Goal: Navigation & Orientation: Understand site structure

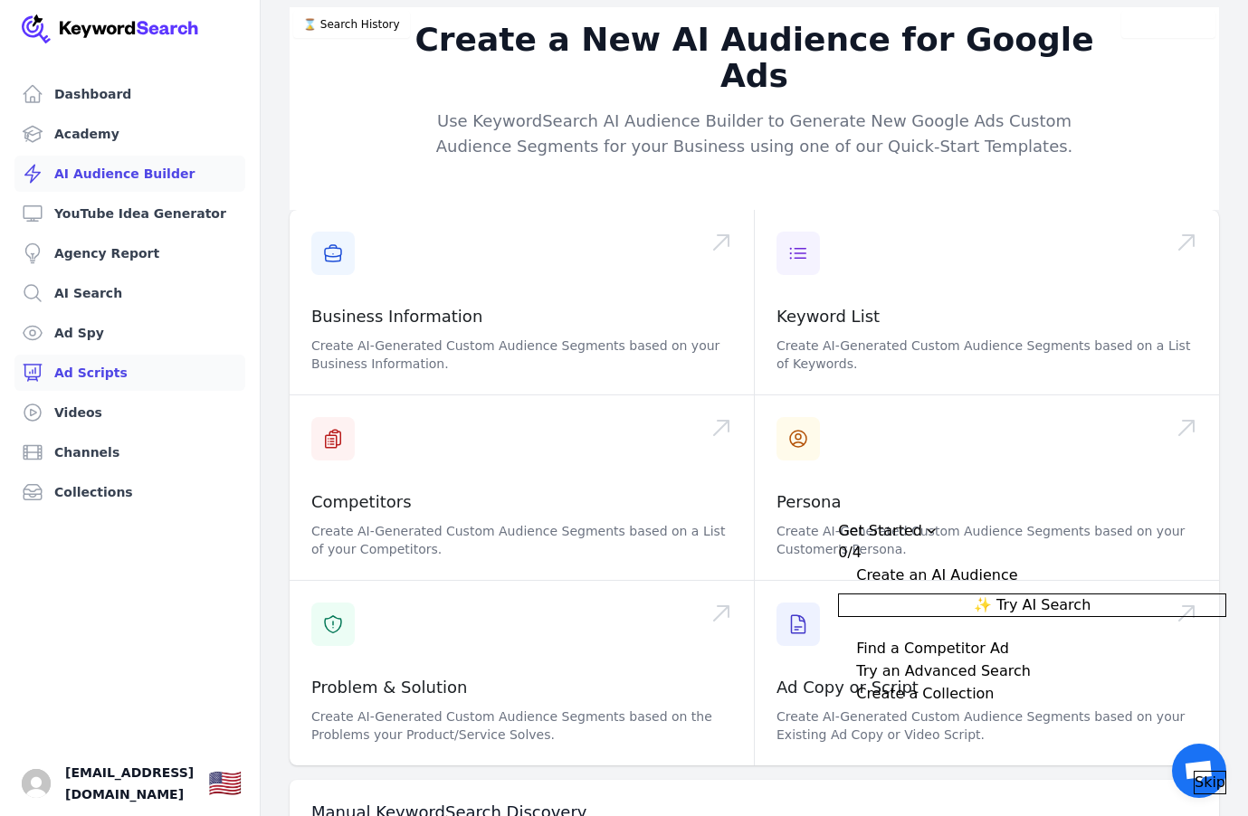
click at [93, 372] on link "Ad Scripts" at bounding box center [129, 373] width 231 height 36
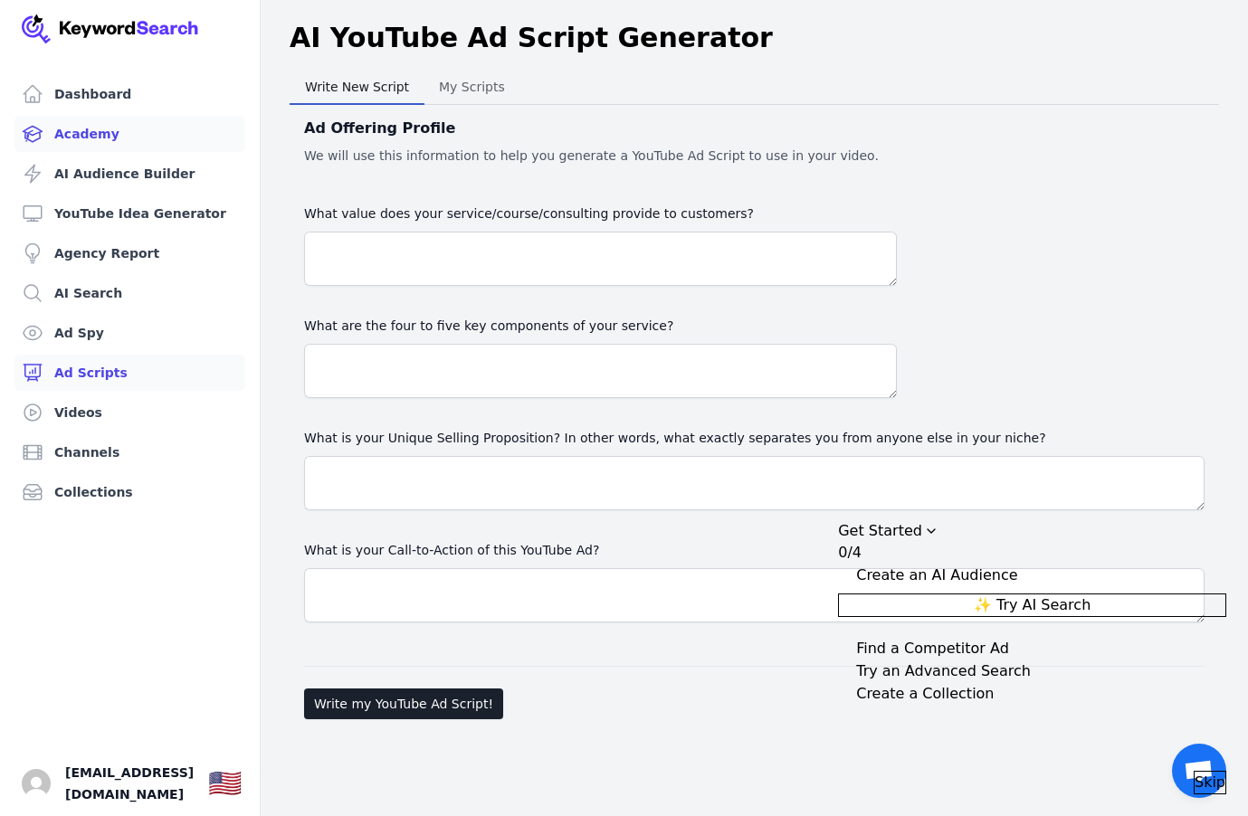
click at [91, 131] on link "Academy" at bounding box center [129, 134] width 231 height 36
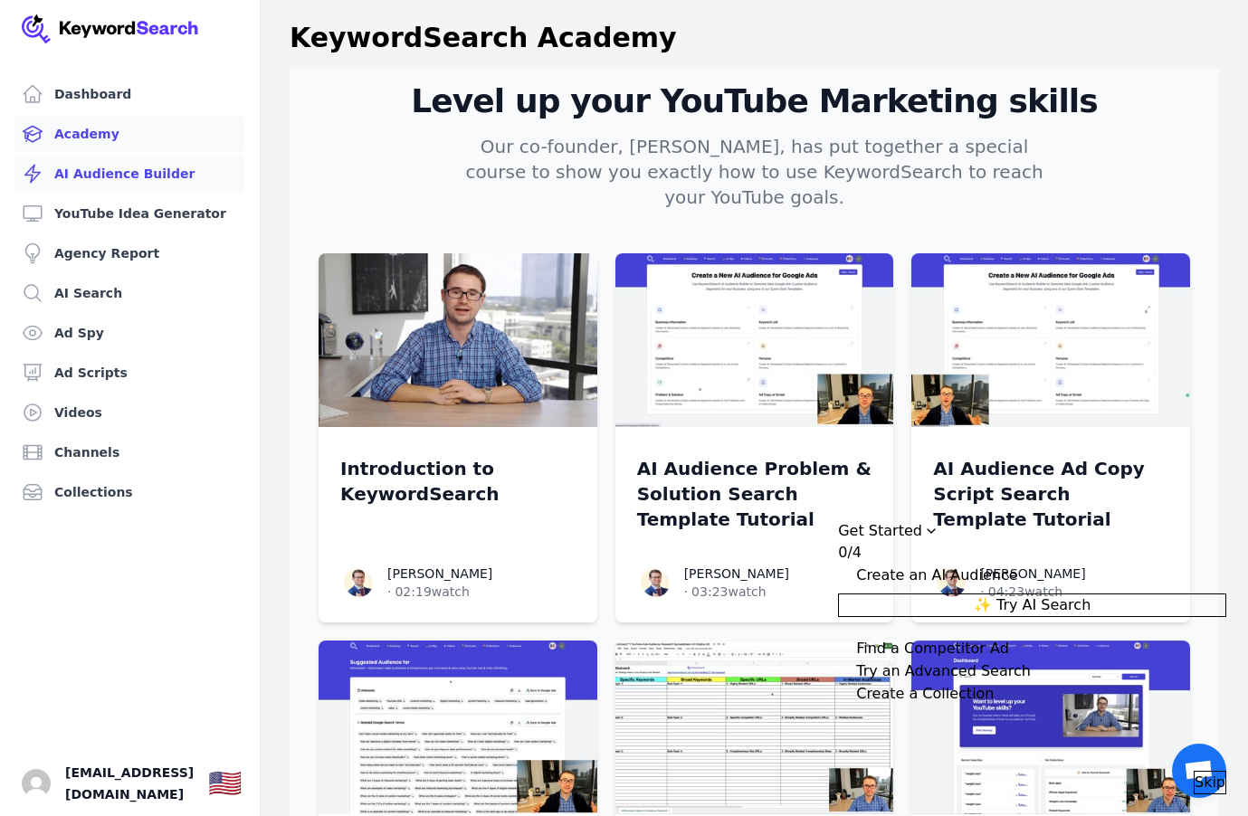
click at [110, 173] on link "AI Audience Builder" at bounding box center [129, 174] width 231 height 36
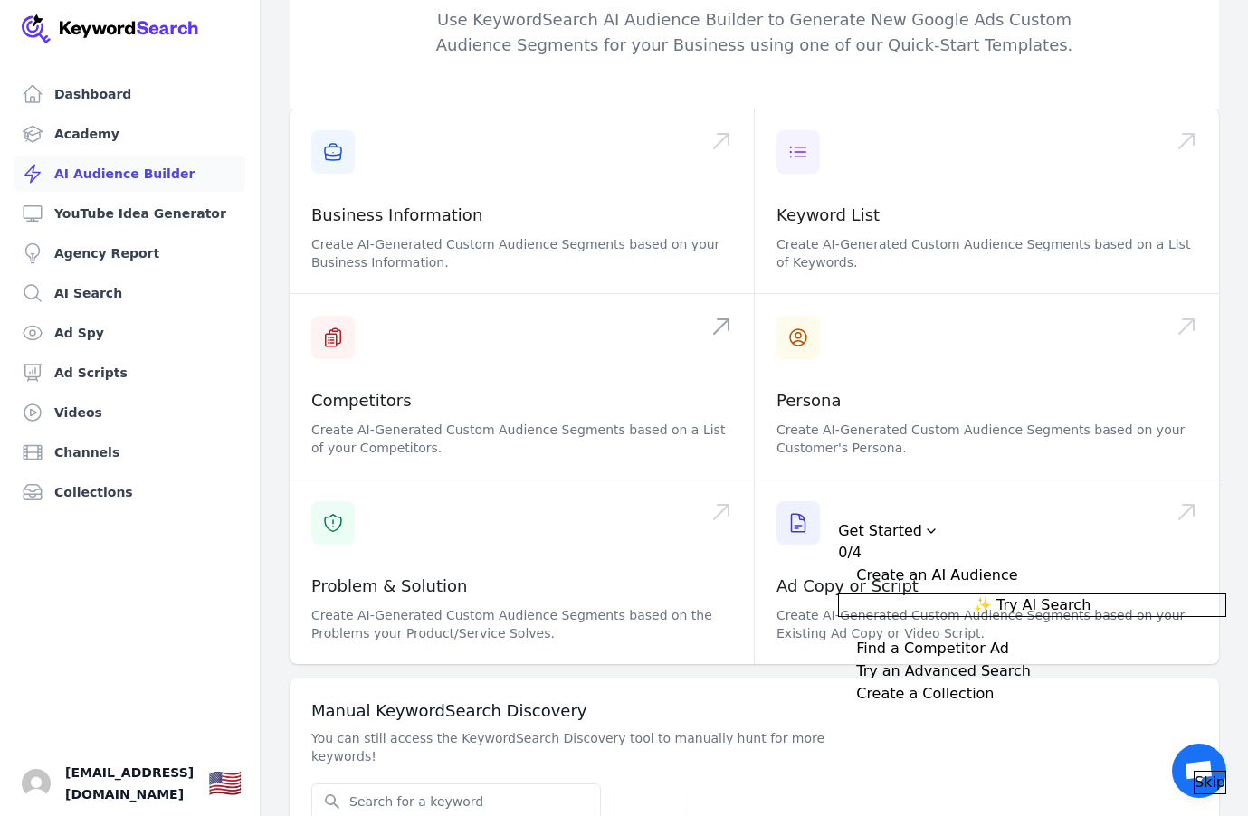
scroll to position [100, 0]
click at [109, 214] on link "YouTube Idea Generator" at bounding box center [129, 213] width 231 height 36
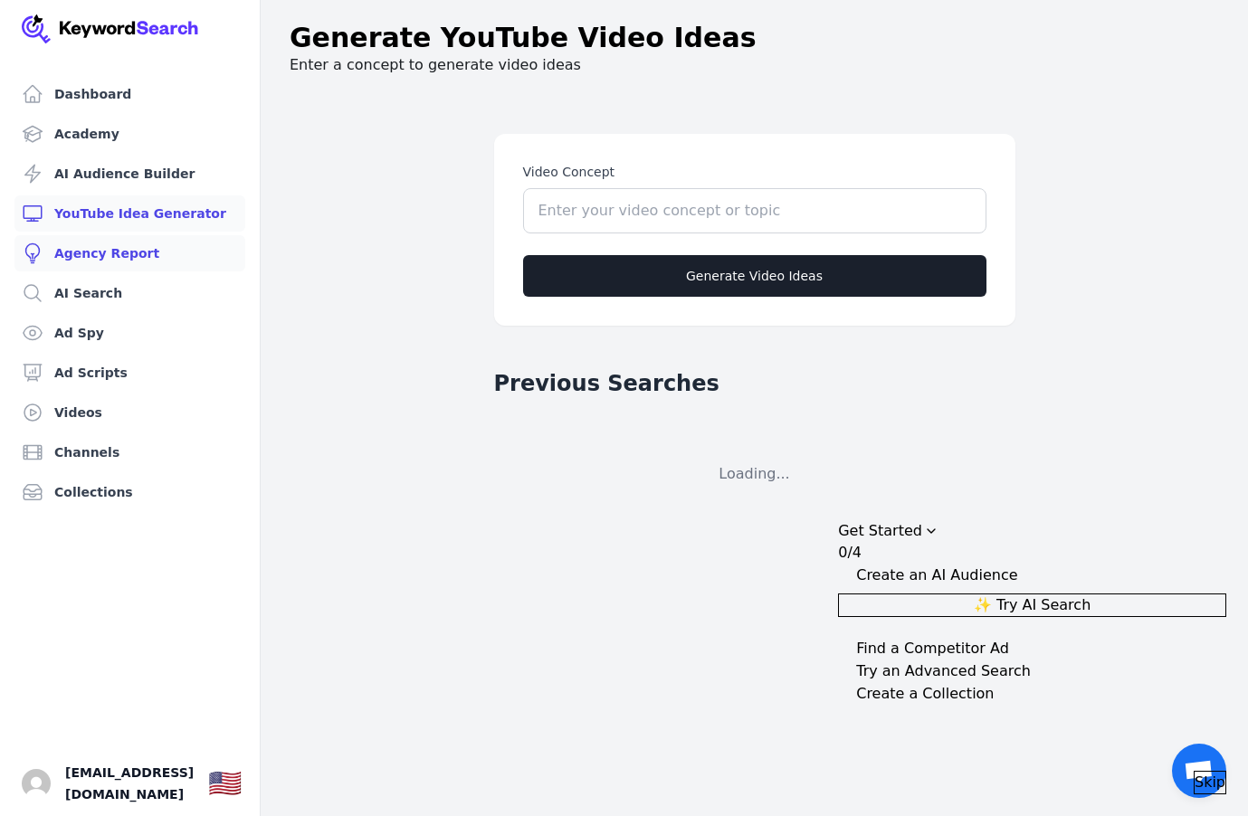
click at [109, 252] on link "Agency Report" at bounding box center [129, 253] width 231 height 36
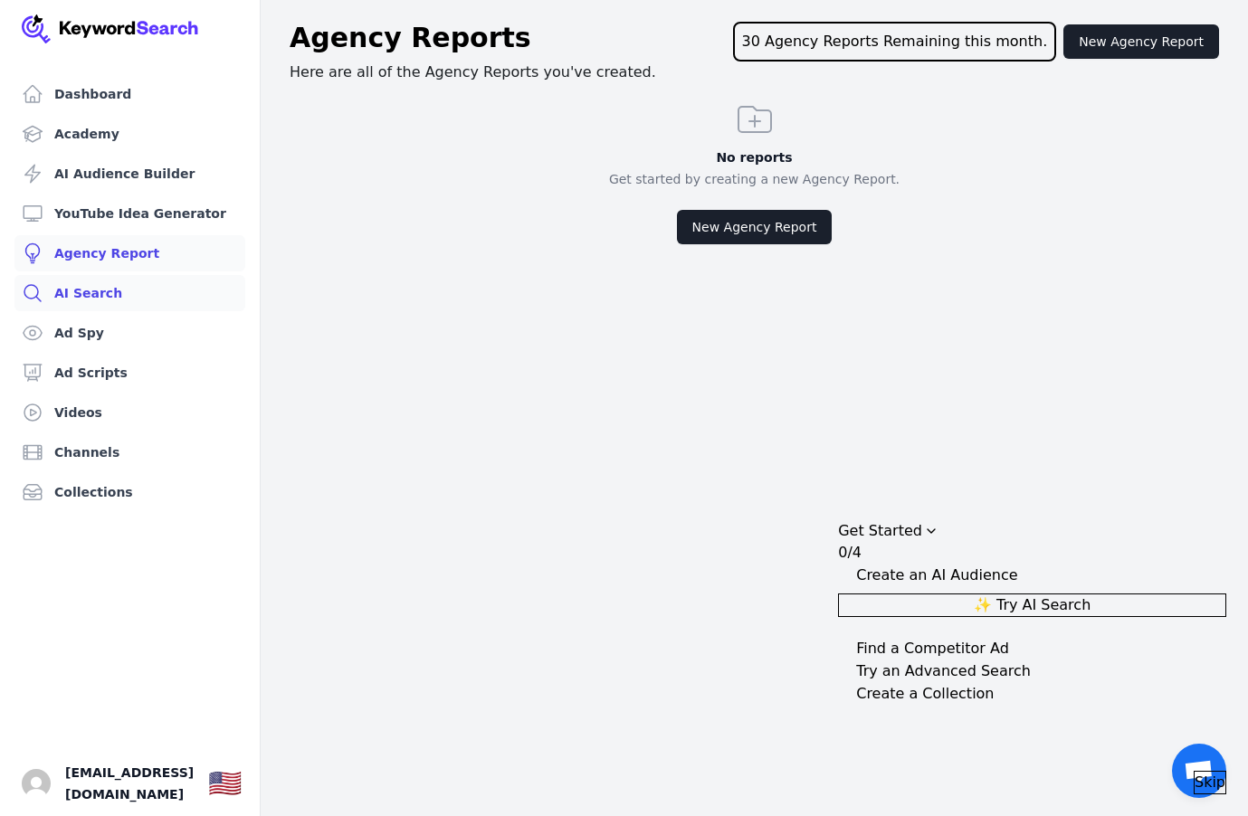
click at [108, 292] on link "AI Search" at bounding box center [129, 293] width 231 height 36
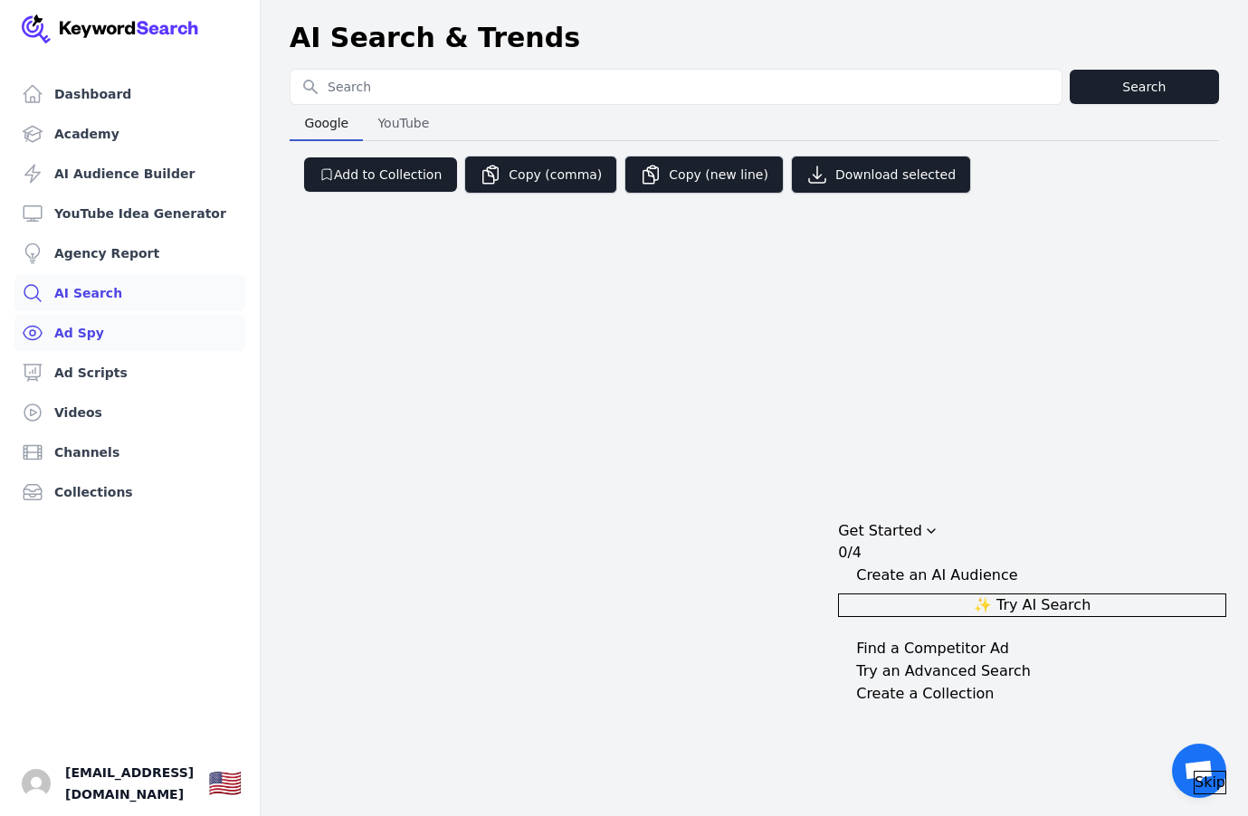
click at [89, 337] on link "Ad Spy" at bounding box center [129, 333] width 231 height 36
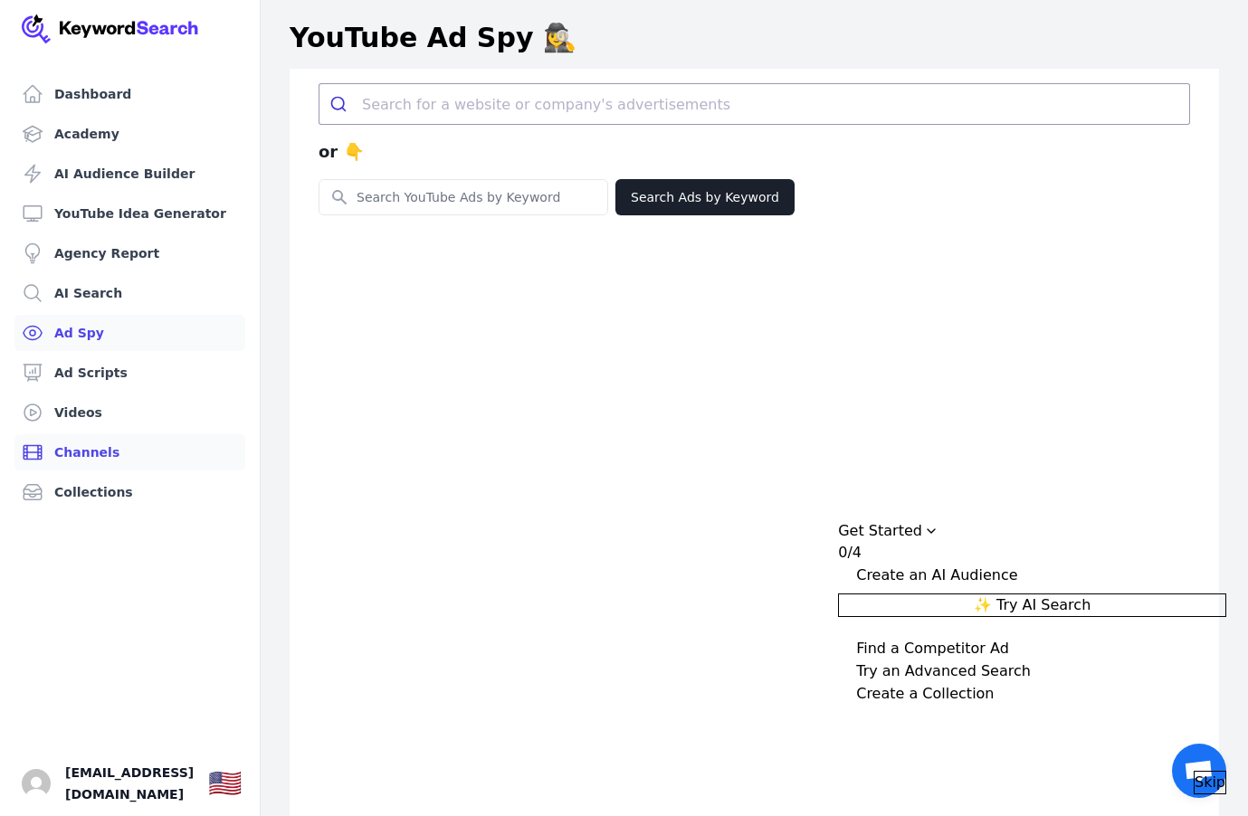
click at [95, 451] on link "Channels" at bounding box center [129, 452] width 231 height 36
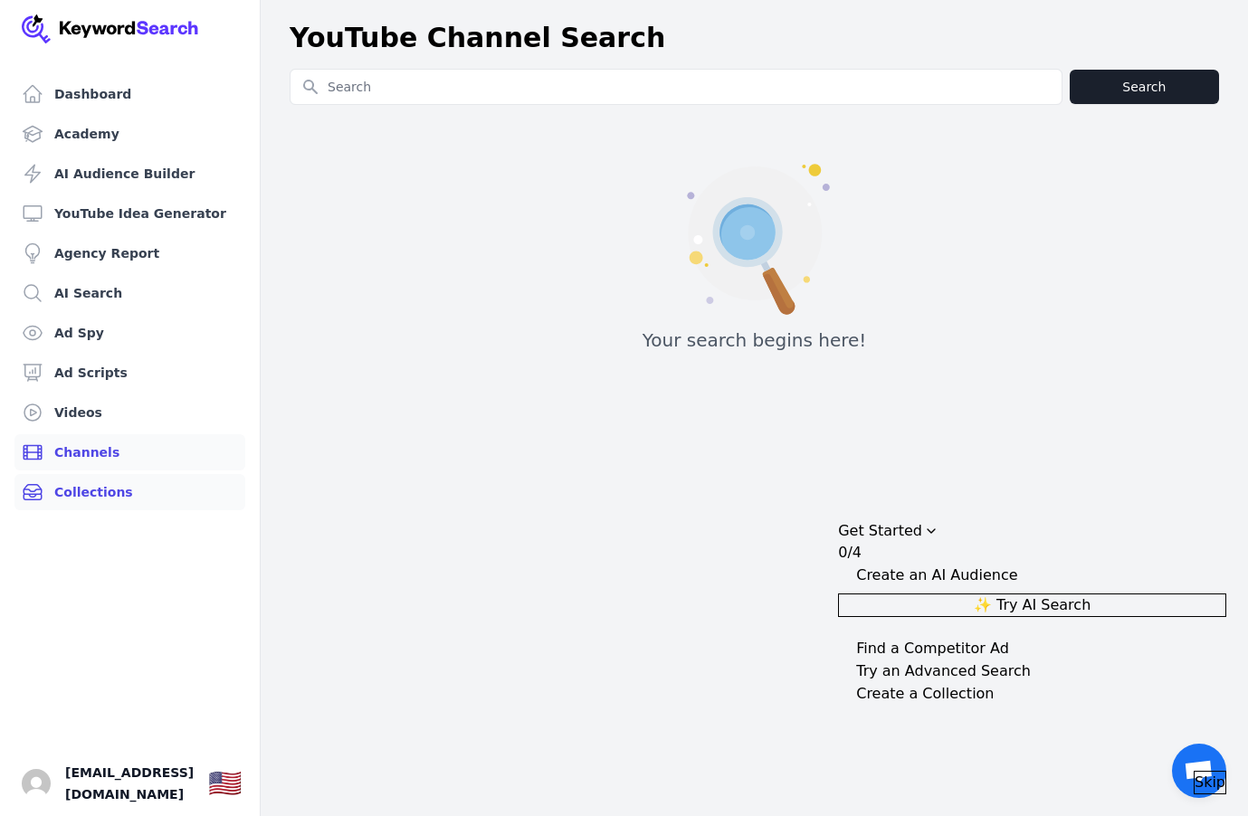
click at [97, 490] on link "Collections" at bounding box center [129, 492] width 231 height 36
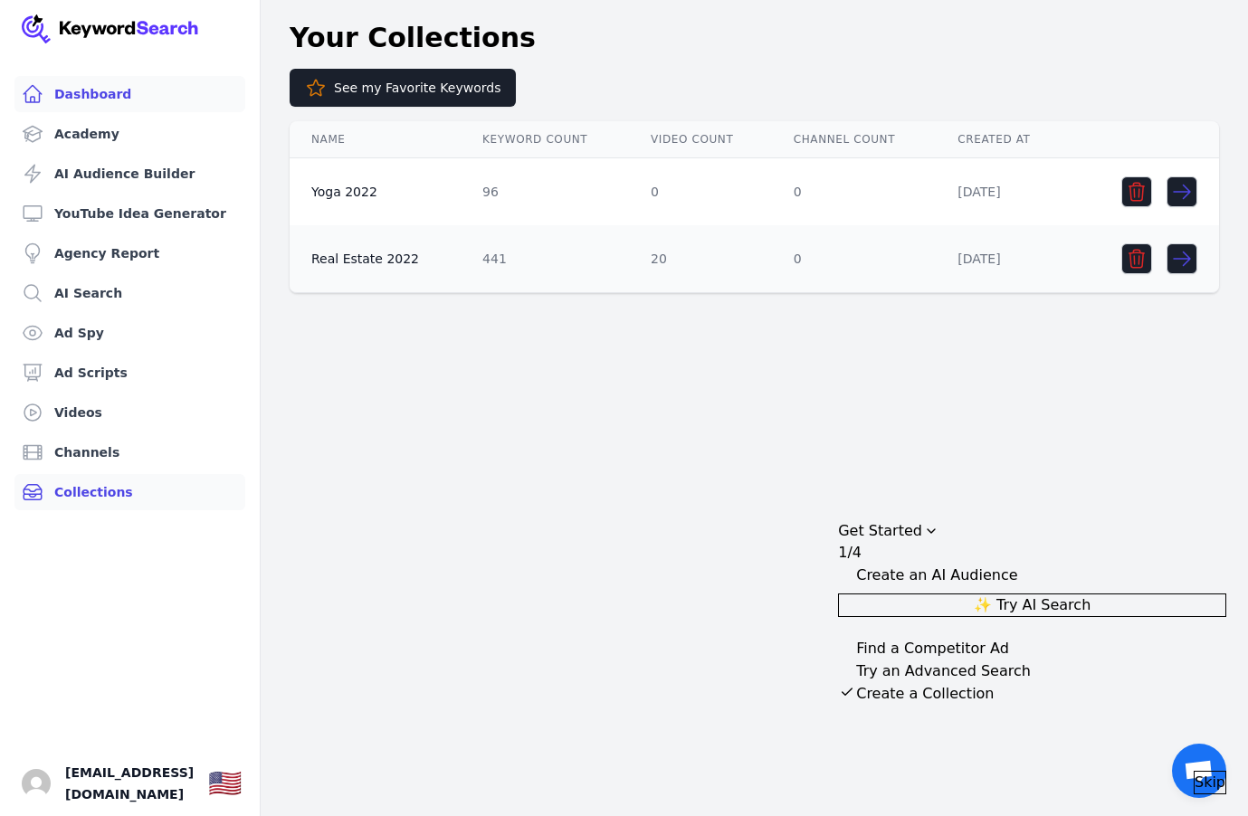
click at [82, 92] on link "Dashboard" at bounding box center [129, 94] width 231 height 36
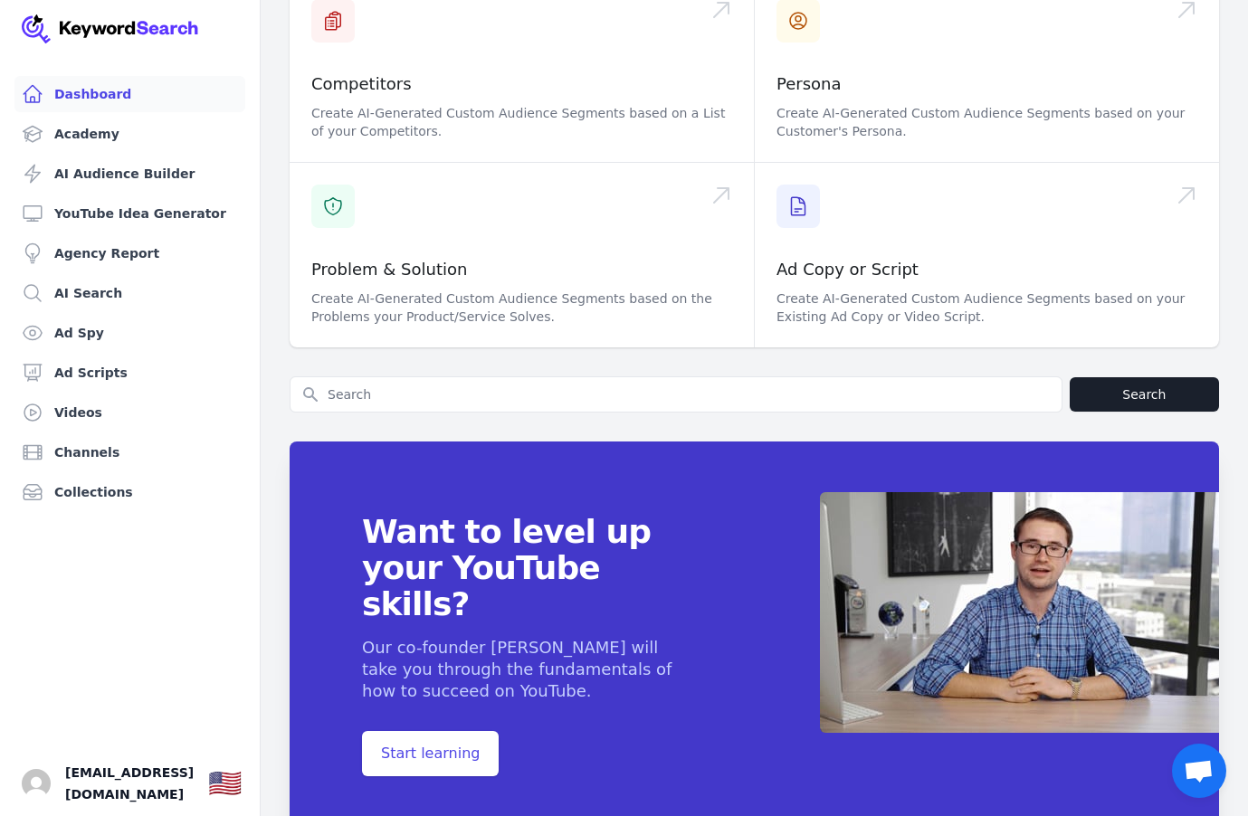
scroll to position [652, 0]
click at [100, 94] on link "Dashboard" at bounding box center [129, 94] width 231 height 36
